Goal: Task Accomplishment & Management: Use online tool/utility

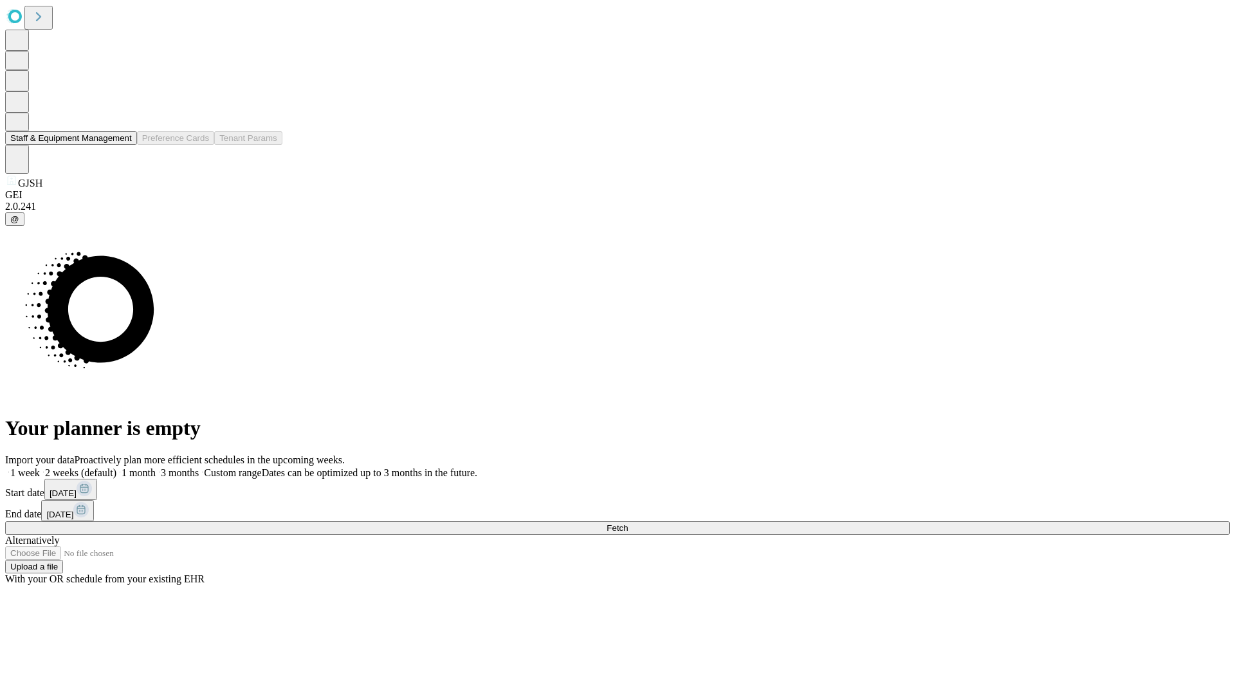
click at [123, 145] on button "Staff & Equipment Management" at bounding box center [71, 138] width 132 height 14
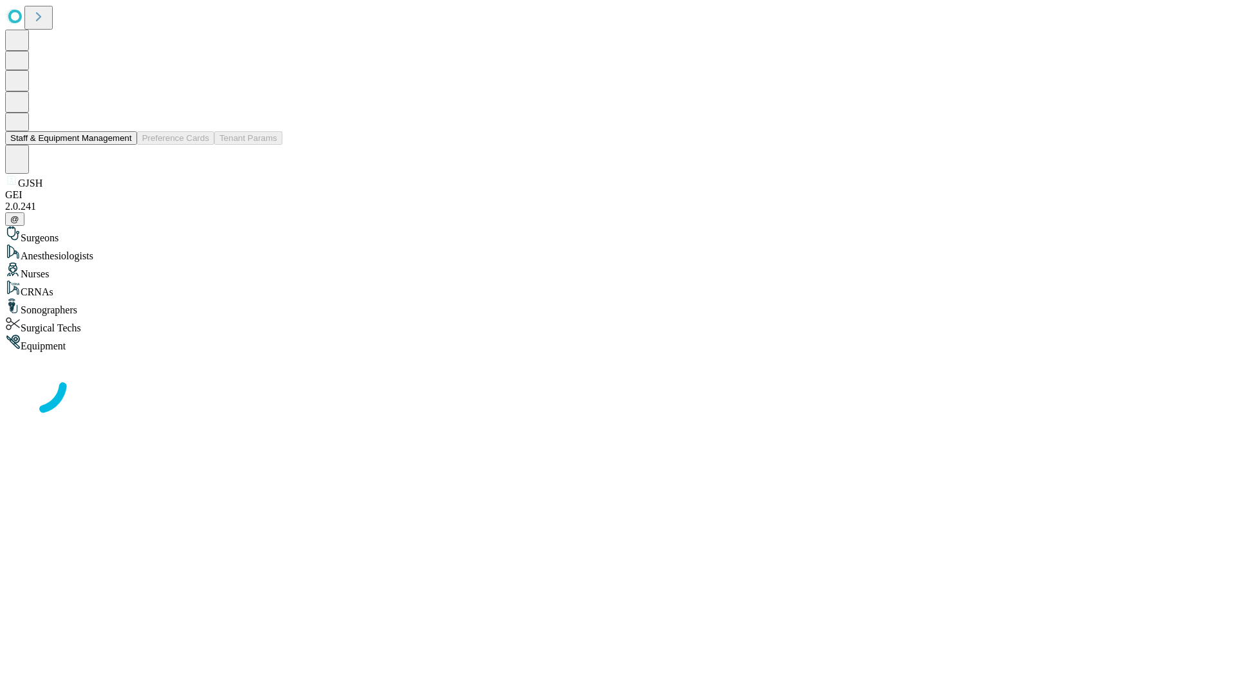
click at [123, 145] on button "Staff & Equipment Management" at bounding box center [71, 138] width 132 height 14
